Goal: Use online tool/utility: Utilize a website feature to perform a specific function

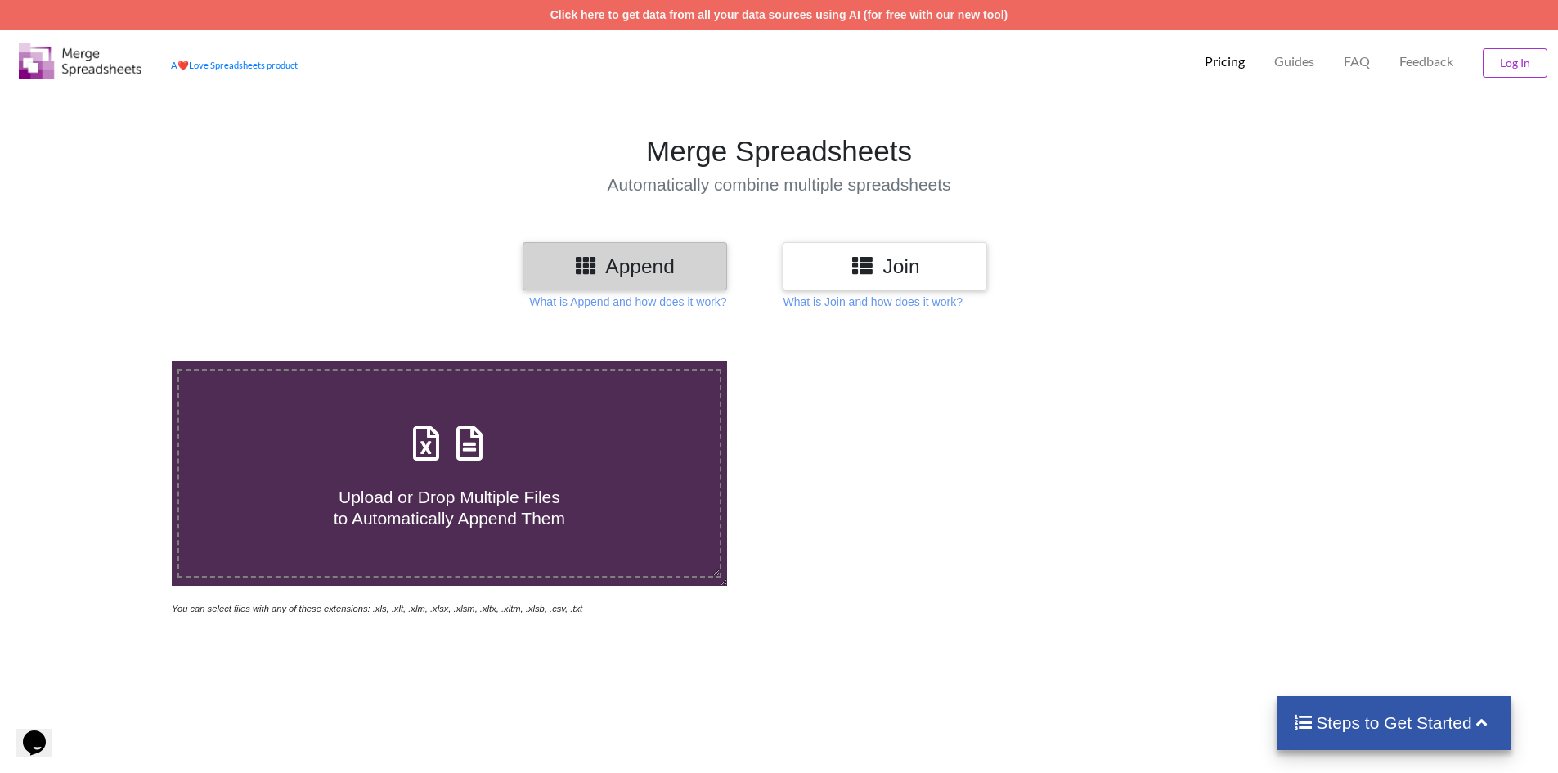
click at [436, 440] on icon at bounding box center [426, 435] width 41 height 34
click at [111, 361] on input "Upload or Drop Multiple Files to Automatically Append Them" at bounding box center [111, 361] width 0 height 0
type input "C:\fakepath\2025-09-14T1829_Grades-CTC.csv"
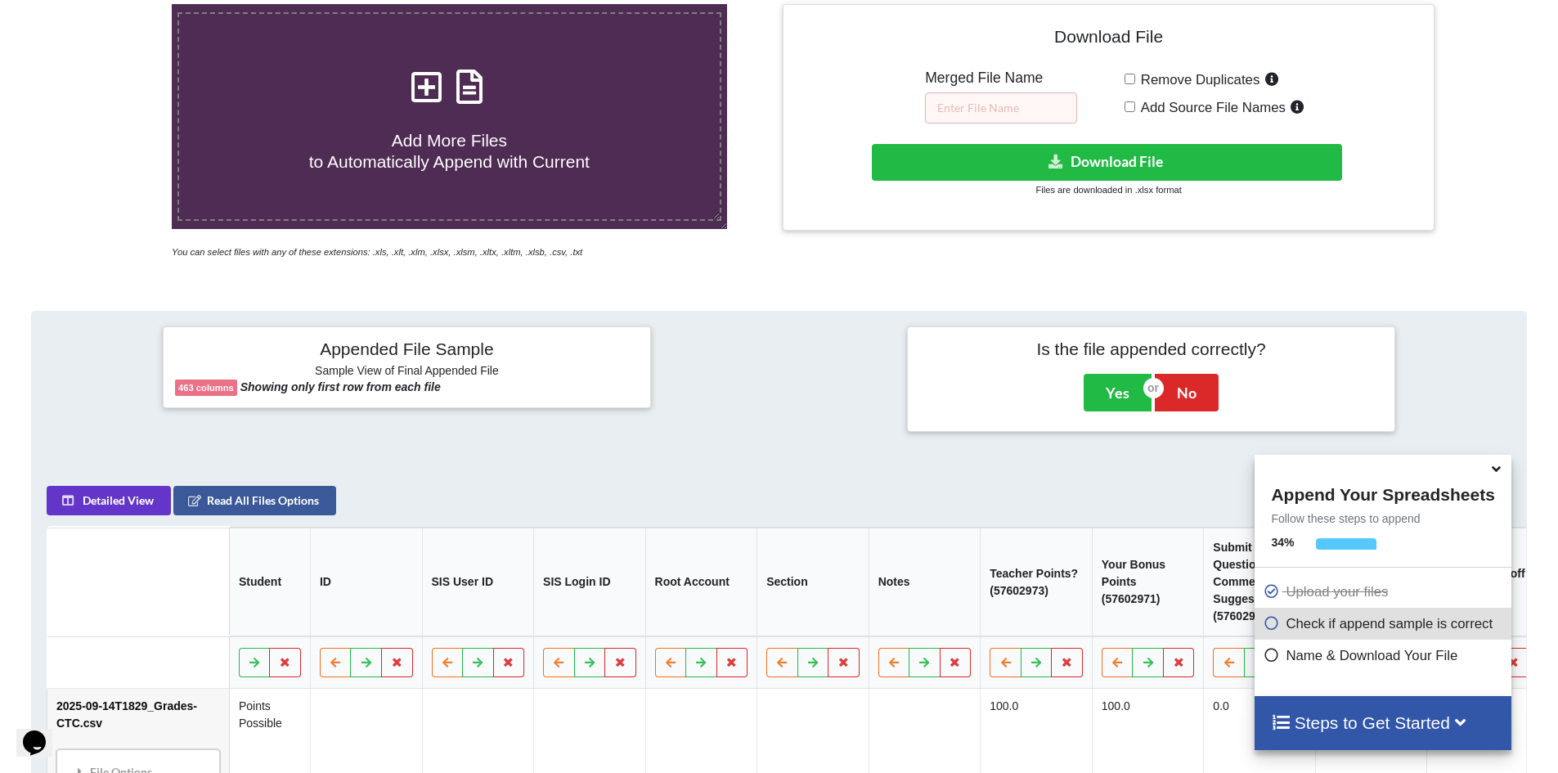
scroll to position [340, 0]
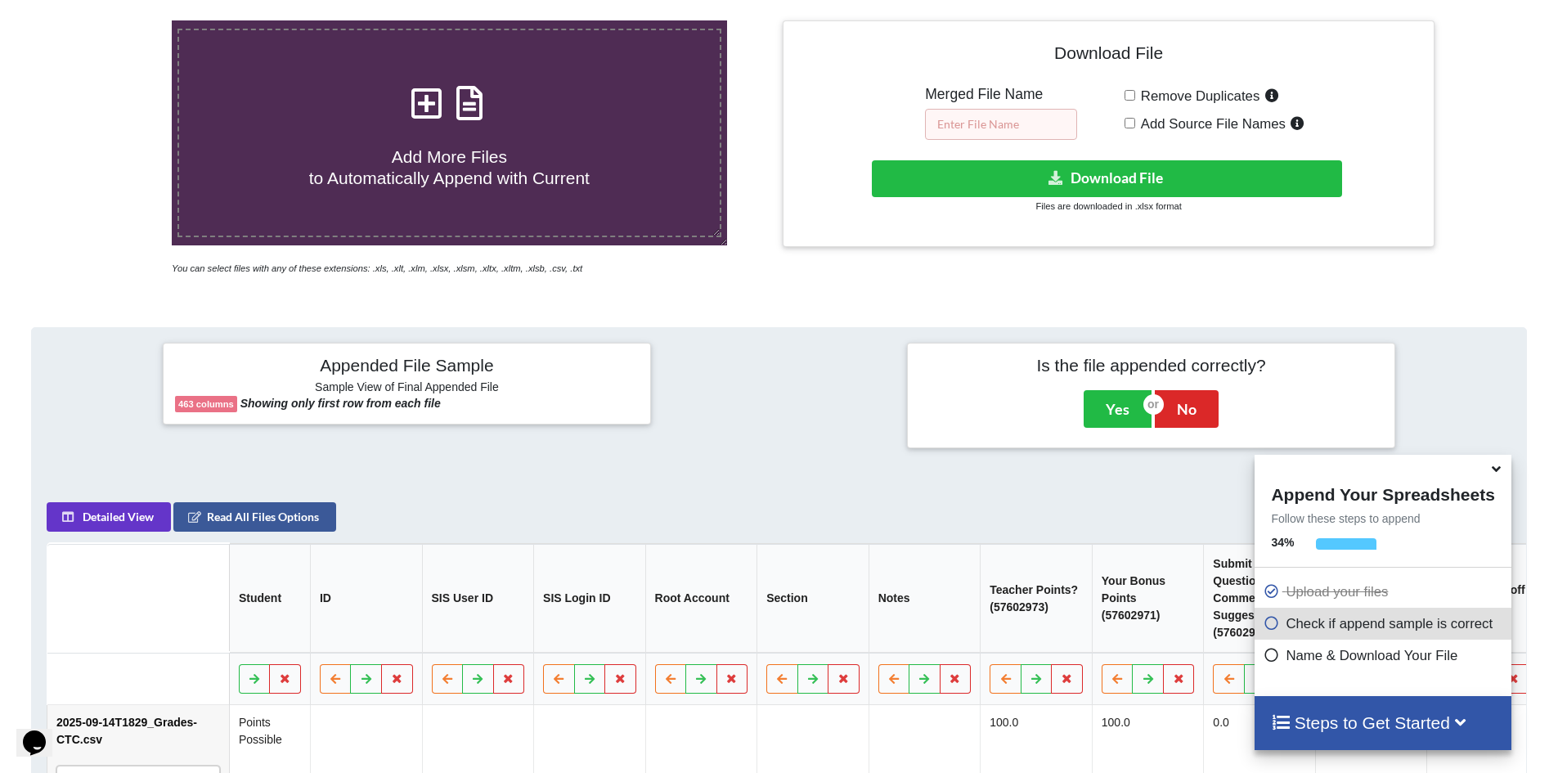
click at [962, 123] on input "text" at bounding box center [1001, 124] width 152 height 31
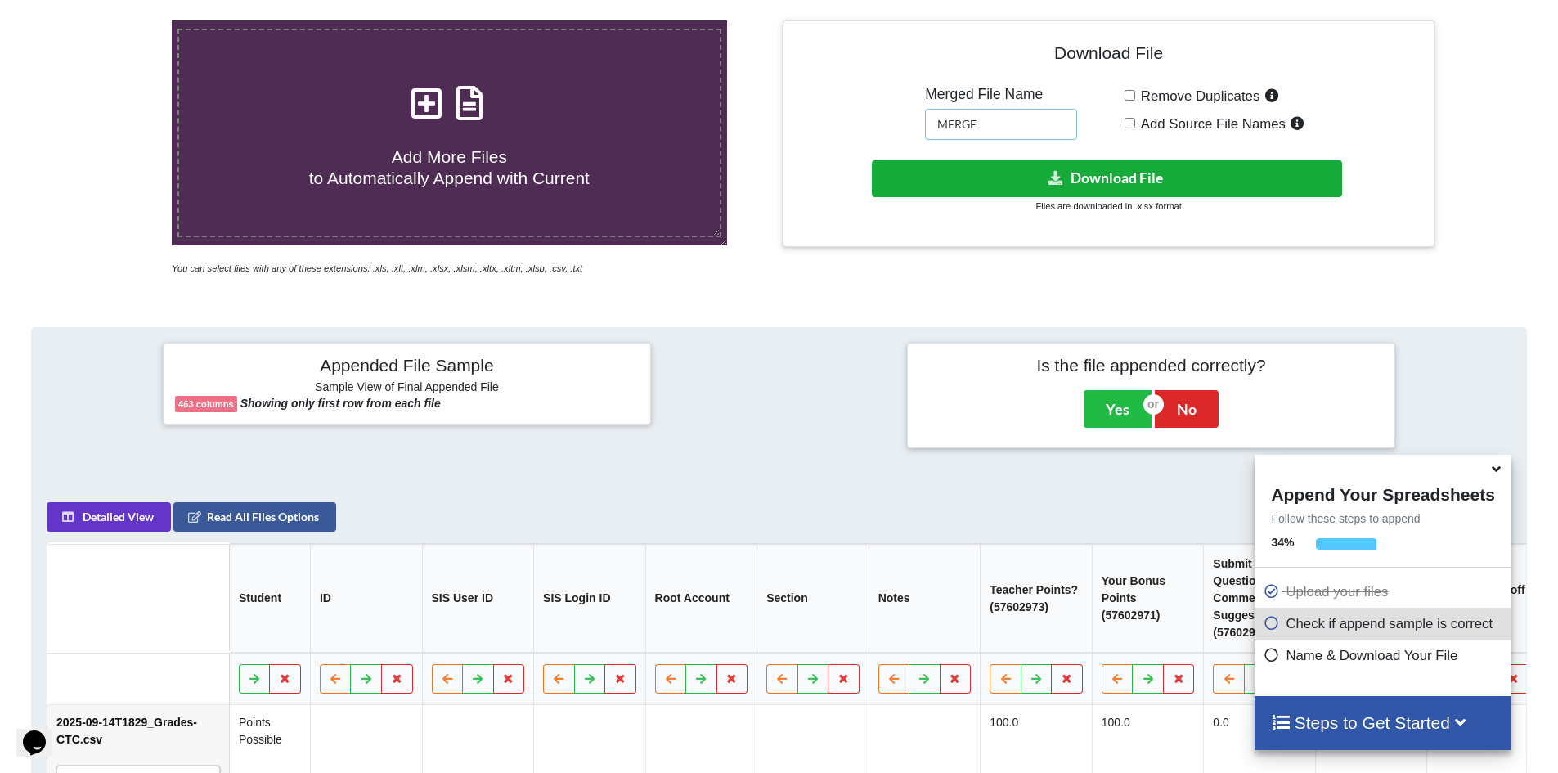
type input "MERGE"
click at [1113, 182] on button "Download File" at bounding box center [1107, 178] width 470 height 37
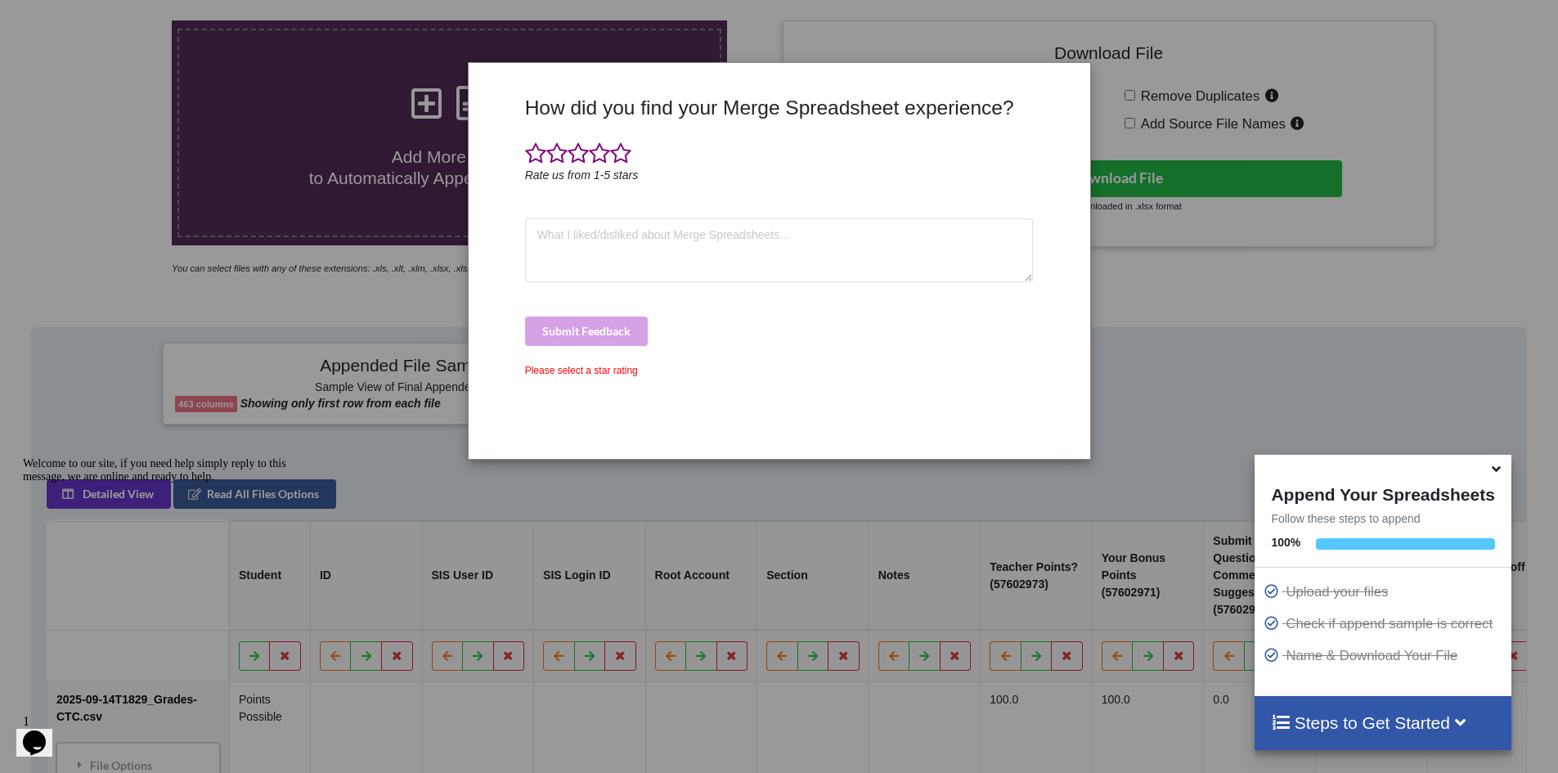
click at [1185, 334] on div "How did you find your Merge Spreadsheet experience? Rate us from 1-5 stars Subm…" at bounding box center [779, 386] width 1558 height 773
click at [350, 302] on div "How did you find your Merge Spreadsheet experience? Rate us from 1-5 stars Subm…" at bounding box center [779, 386] width 1558 height 773
click at [1497, 474] on icon at bounding box center [1496, 466] width 17 height 15
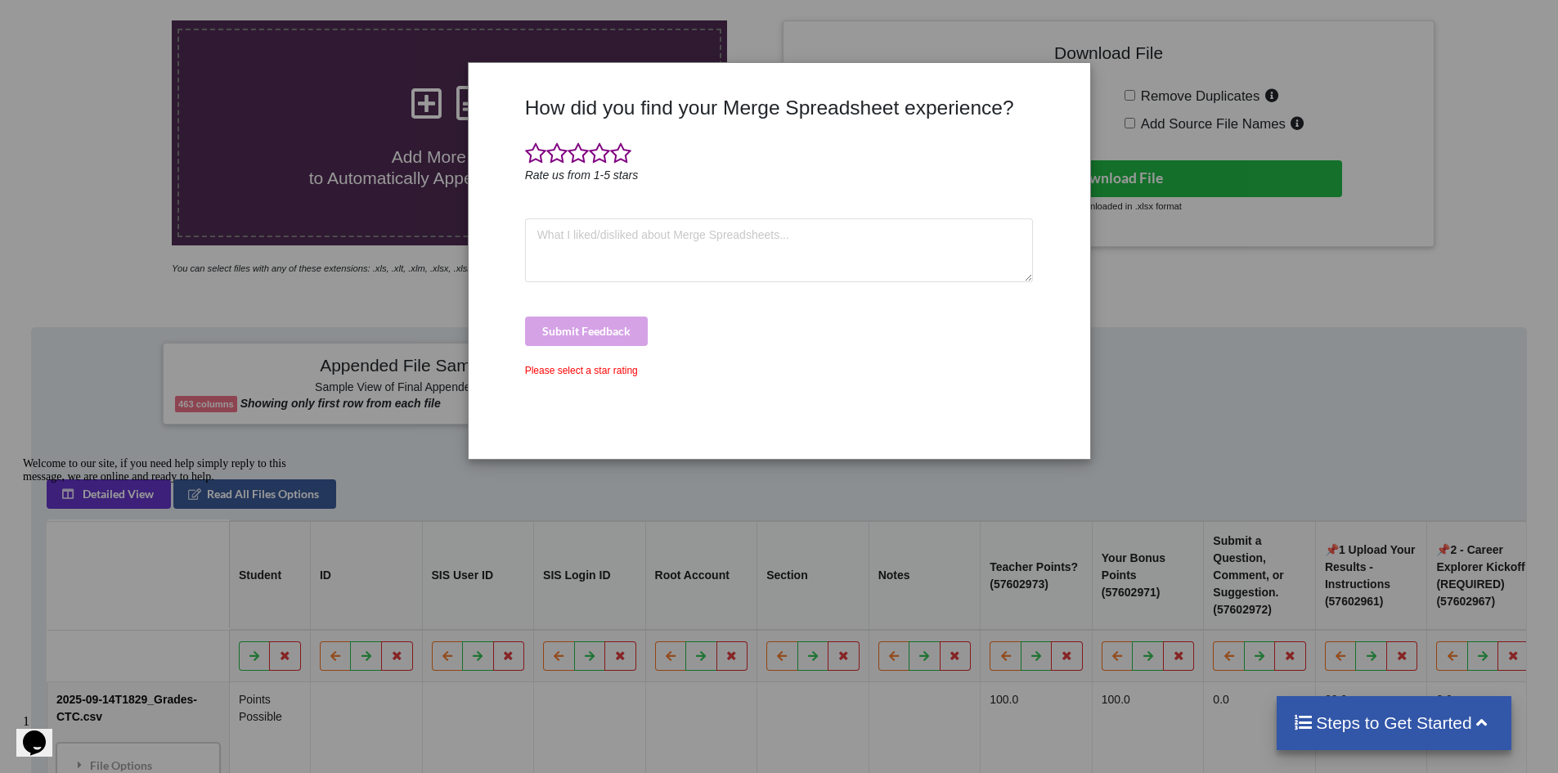
drag, startPoint x: 937, startPoint y: 162, endPoint x: 815, endPoint y: 174, distance: 122.5
click at [934, 158] on div at bounding box center [779, 154] width 509 height 25
drag, startPoint x: 766, startPoint y: 196, endPoint x: 680, endPoint y: 283, distance: 122.1
click at [750, 225] on div "How did you find your Merge Spreadsheet experience? Rate us from 1-5 stars Subm…" at bounding box center [779, 271] width 517 height 351
drag, startPoint x: 680, startPoint y: 283, endPoint x: 613, endPoint y: 169, distance: 132.0
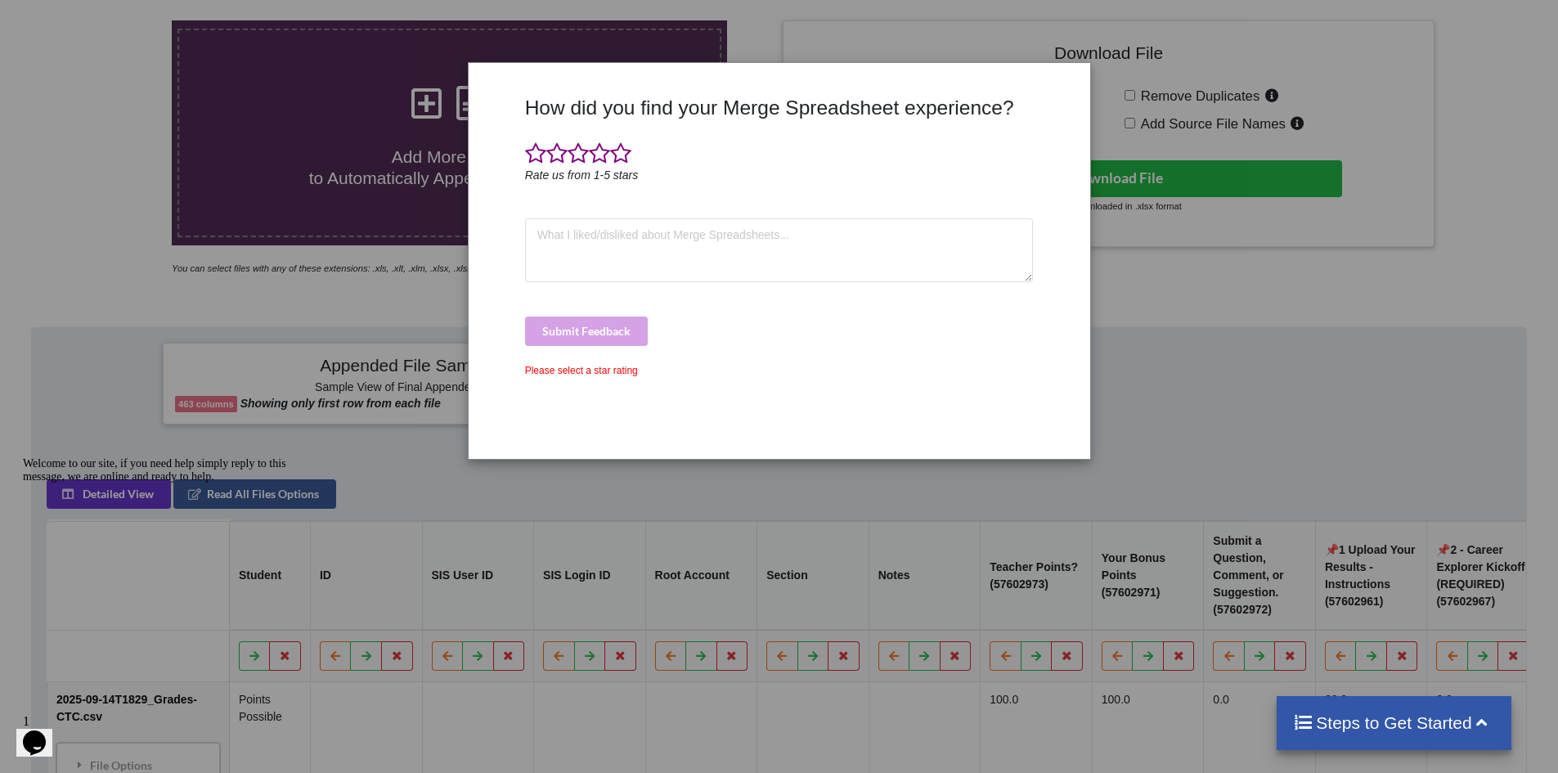
click at [665, 255] on div "How did you find your Merge Spreadsheet experience? Rate us from 1-5 stars Subm…" at bounding box center [779, 271] width 517 height 351
click at [604, 155] on span at bounding box center [599, 153] width 21 height 23
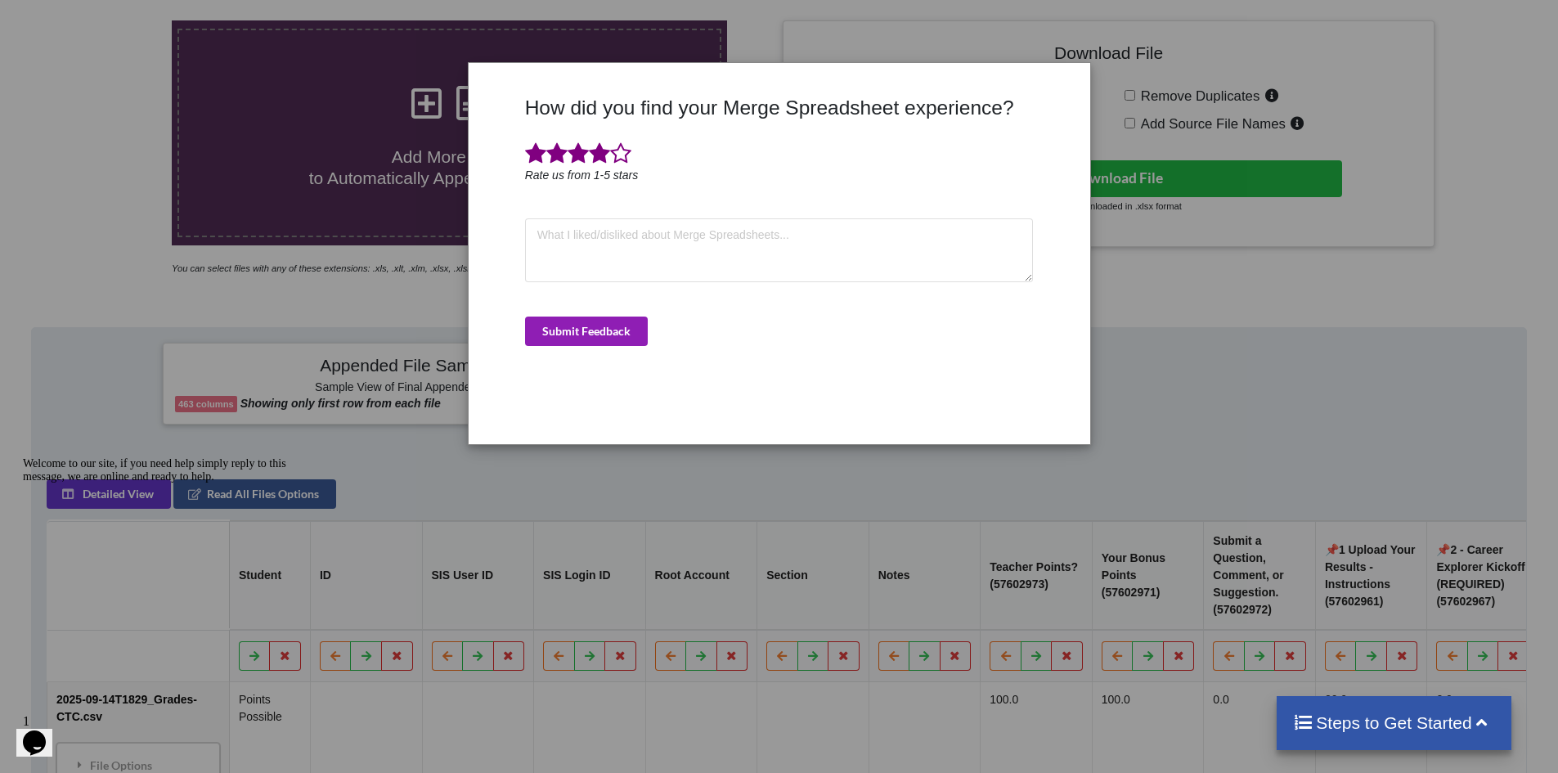
click at [575, 326] on button "Submit Feedback" at bounding box center [586, 331] width 123 height 29
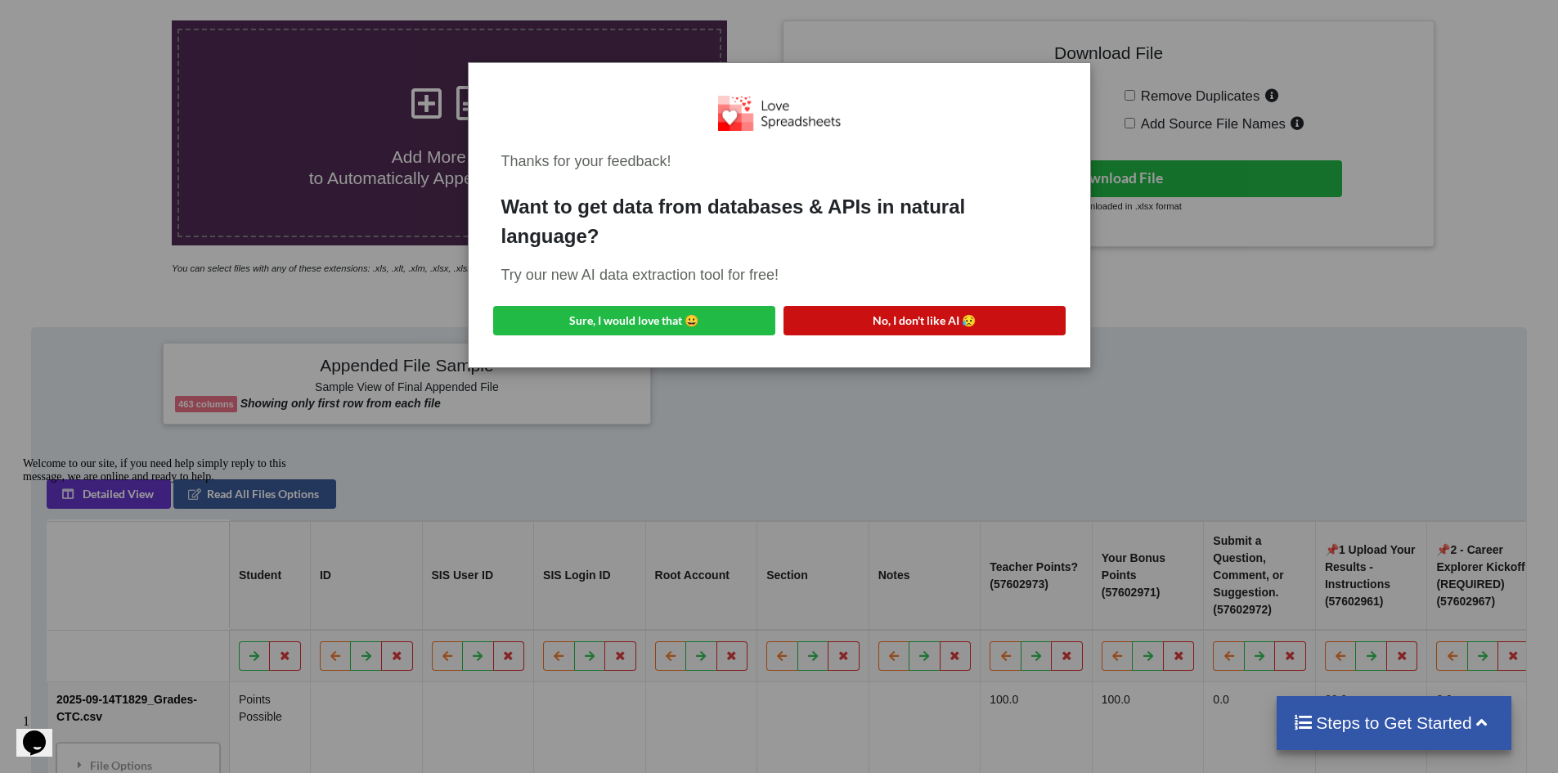
click at [927, 320] on button "No, I don't like AI 😥" at bounding box center [925, 320] width 282 height 29
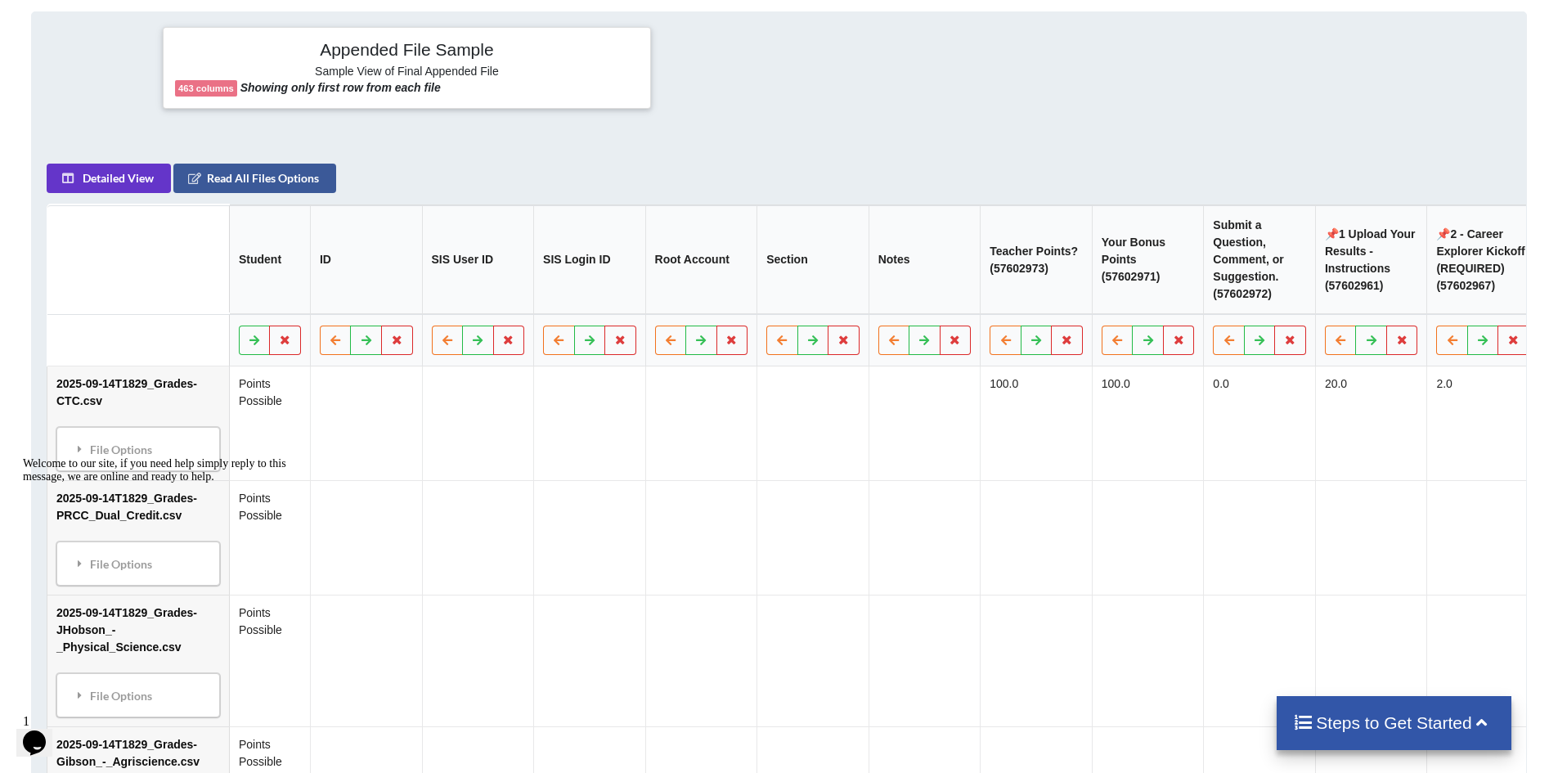
scroll to position [668, 0]
